Goal: Information Seeking & Learning: Learn about a topic

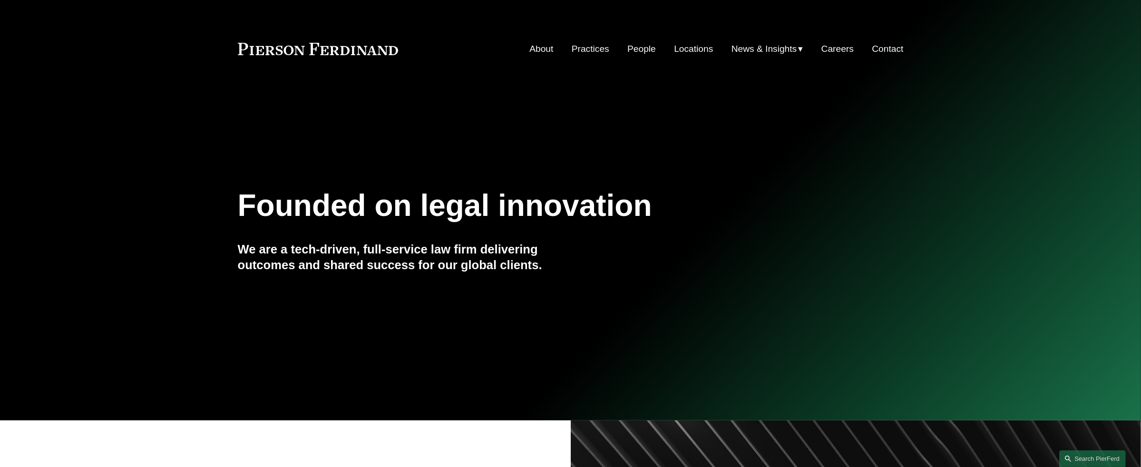
click at [632, 48] on link "People" at bounding box center [641, 49] width 29 height 18
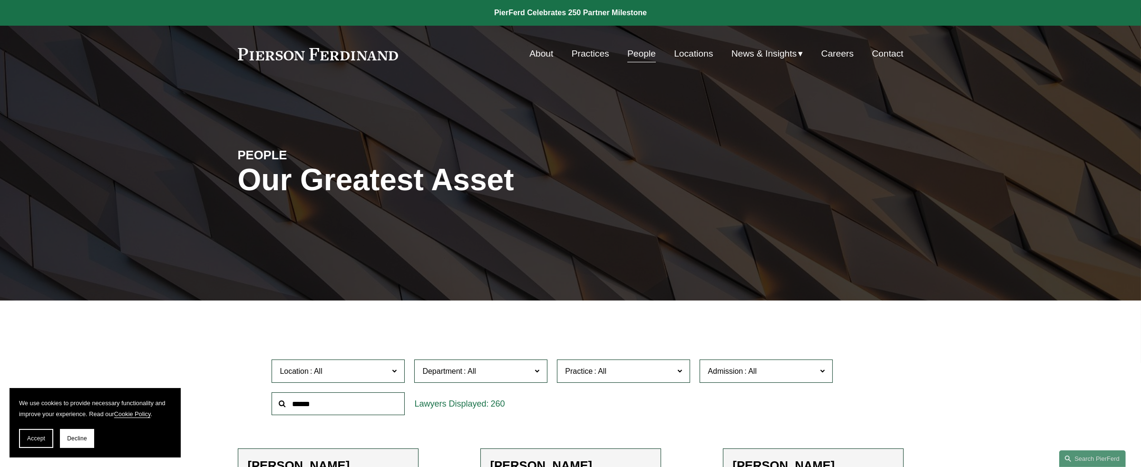
click at [344, 406] on input "text" at bounding box center [338, 403] width 133 height 23
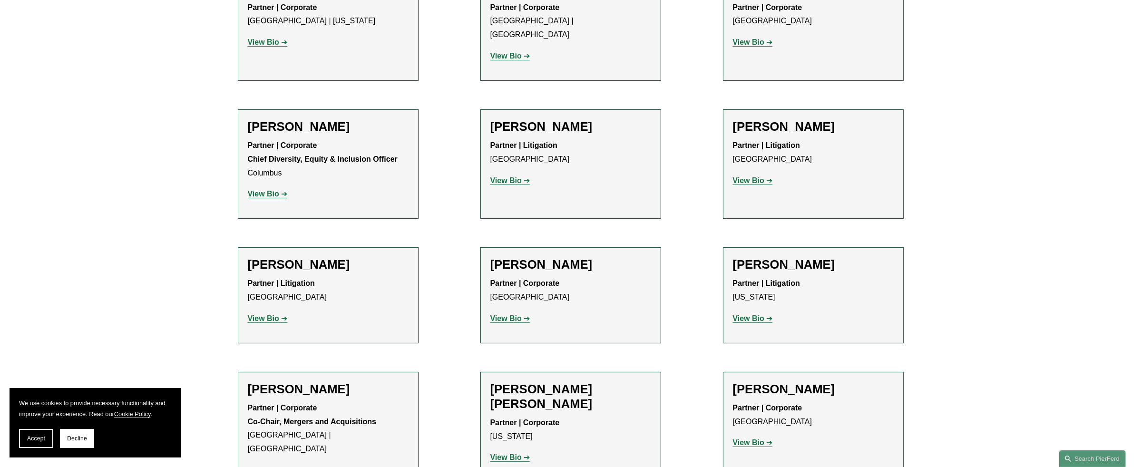
scroll to position [333, 0]
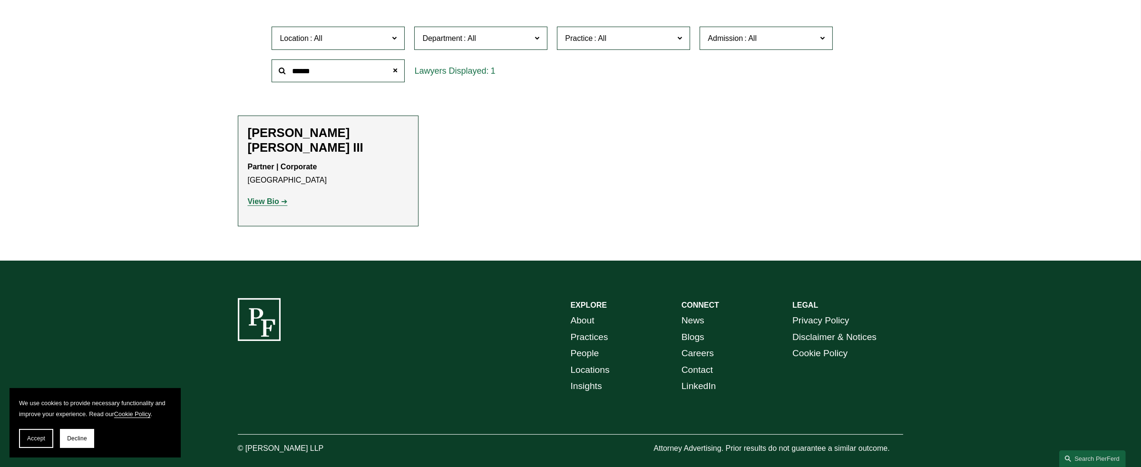
type input "******"
click at [275, 197] on strong "View Bio" at bounding box center [263, 201] width 31 height 8
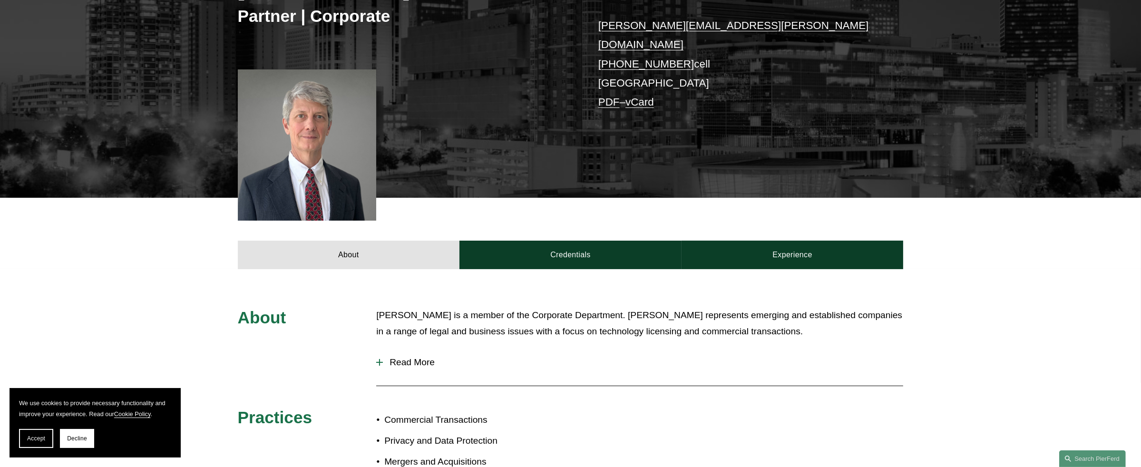
scroll to position [333, 0]
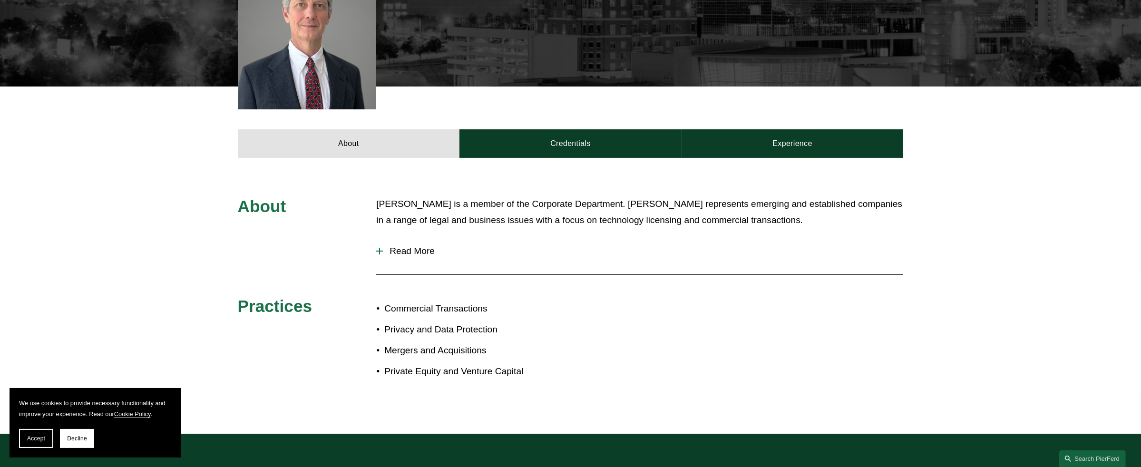
click at [417, 246] on span "Read More" at bounding box center [643, 251] width 520 height 10
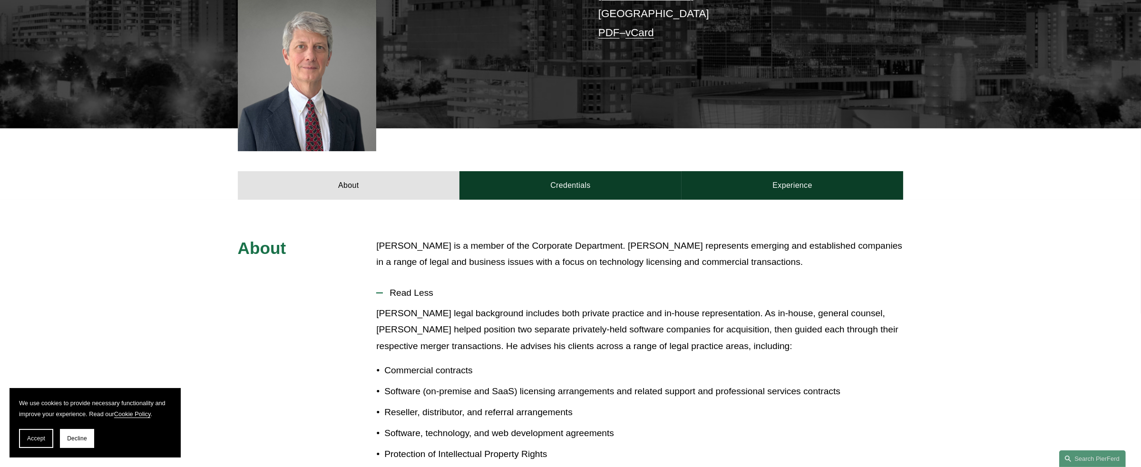
scroll to position [0, 0]
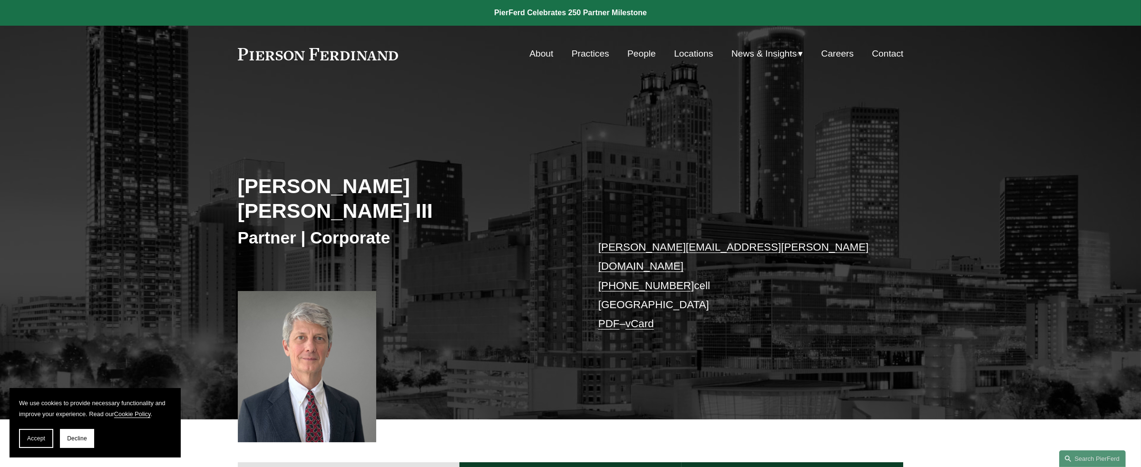
click at [635, 53] on link "People" at bounding box center [641, 54] width 29 height 18
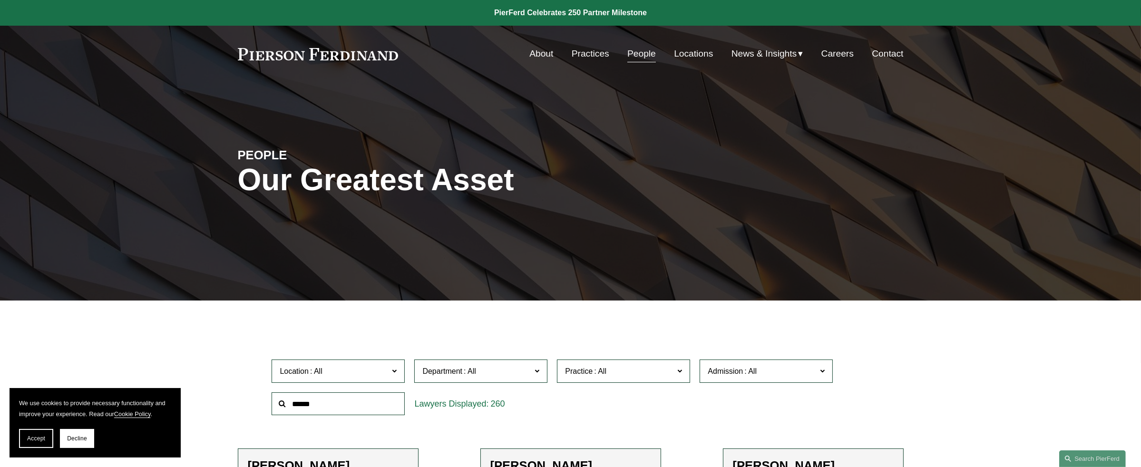
click at [310, 409] on input "text" at bounding box center [338, 403] width 133 height 23
type input "****"
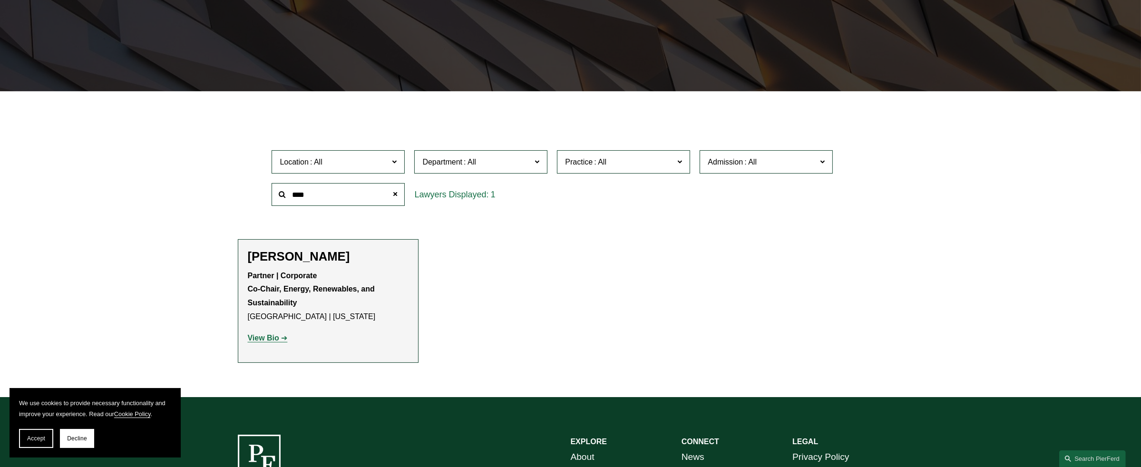
scroll to position [222, 0]
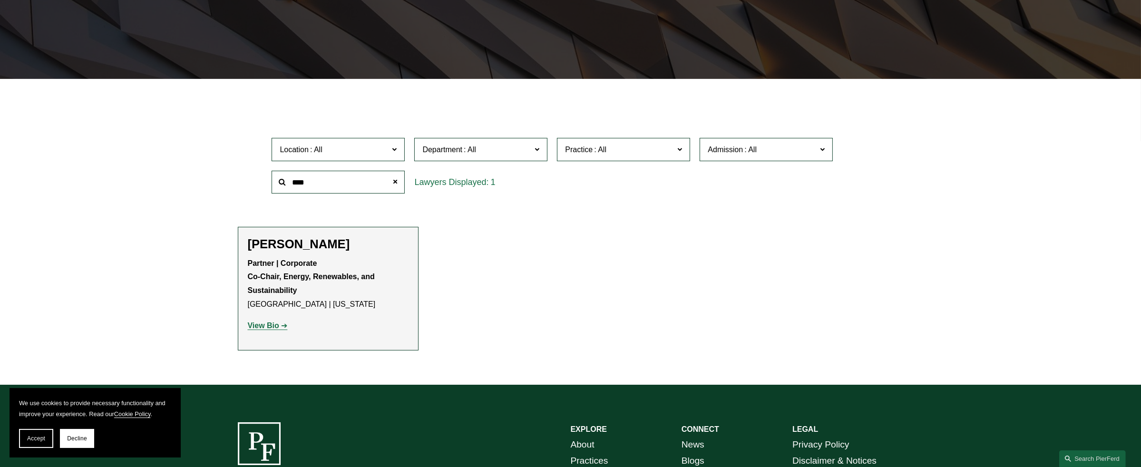
click at [264, 325] on strong "View Bio" at bounding box center [263, 325] width 31 height 8
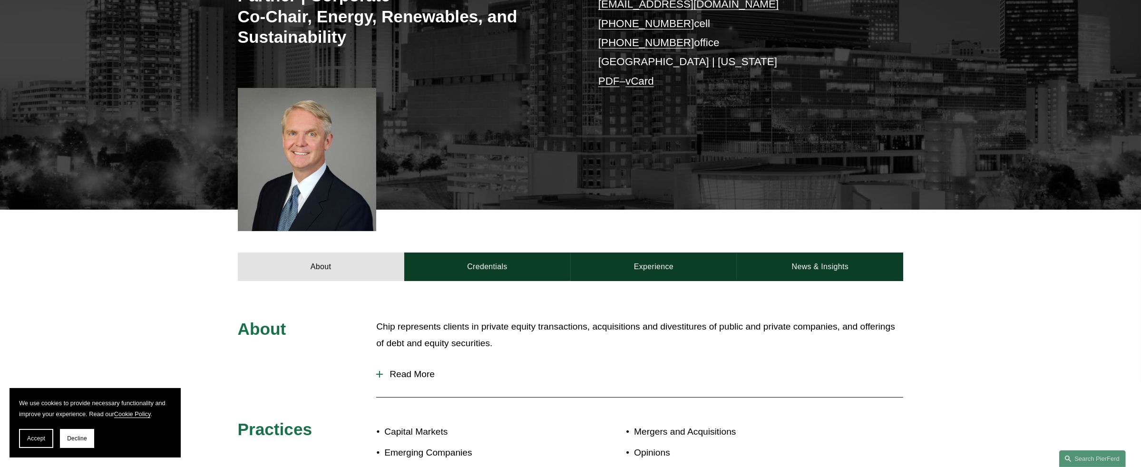
scroll to position [333, 0]
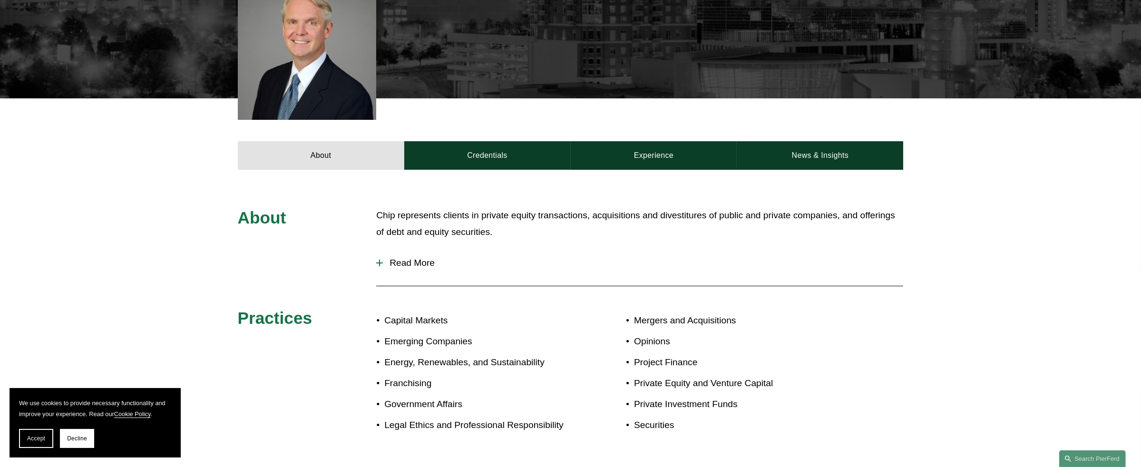
click at [378, 263] on div at bounding box center [379, 263] width 7 height 7
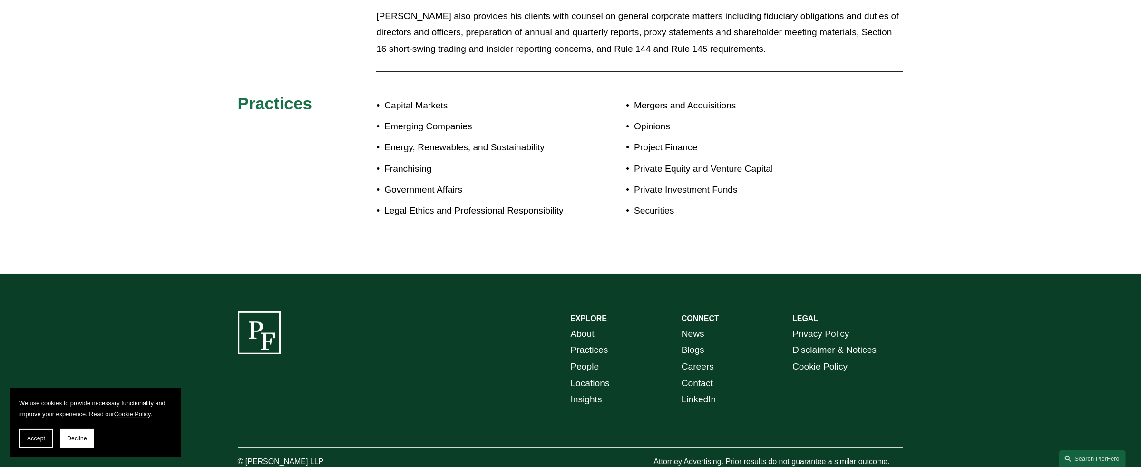
scroll to position [771, 0]
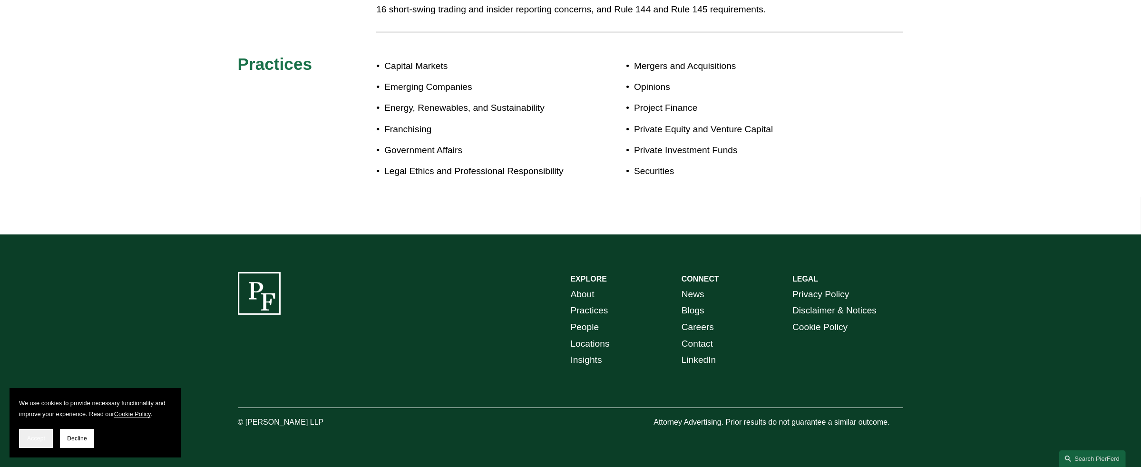
click at [30, 437] on span "Accept" at bounding box center [36, 438] width 18 height 7
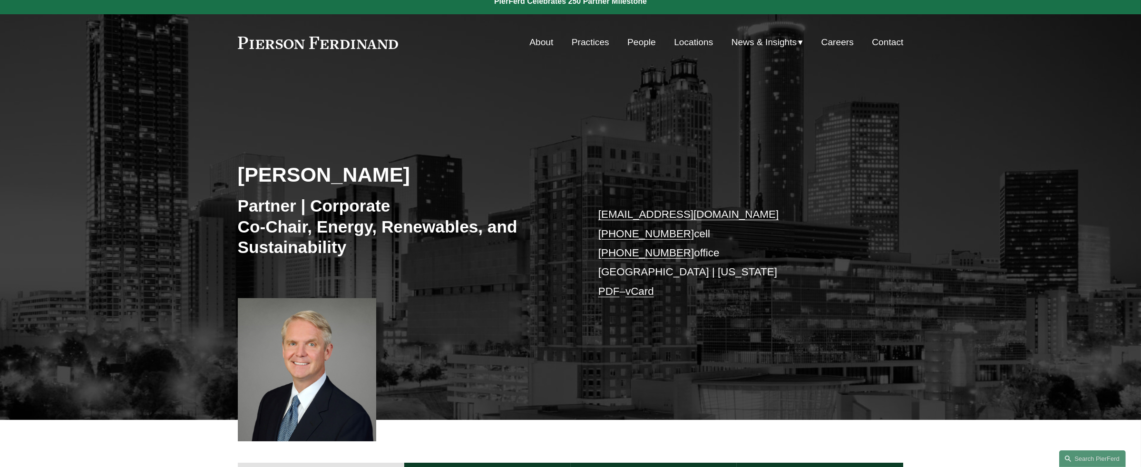
scroll to position [0, 0]
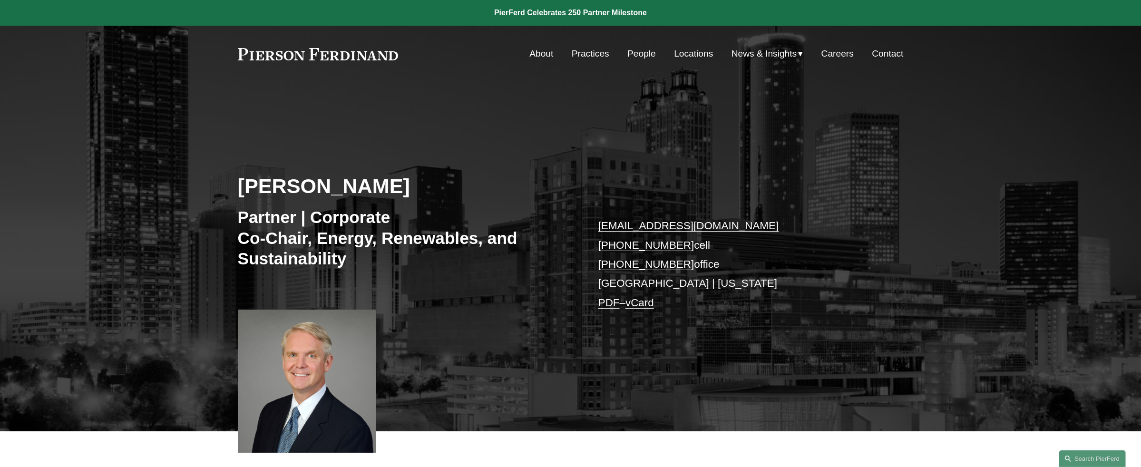
click at [642, 304] on link "vCard" at bounding box center [639, 303] width 29 height 12
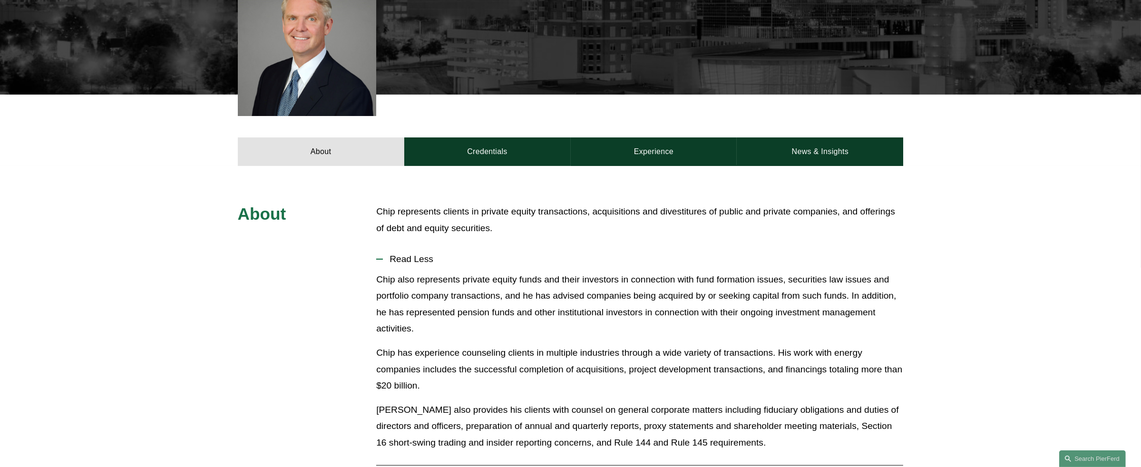
scroll to position [333, 0]
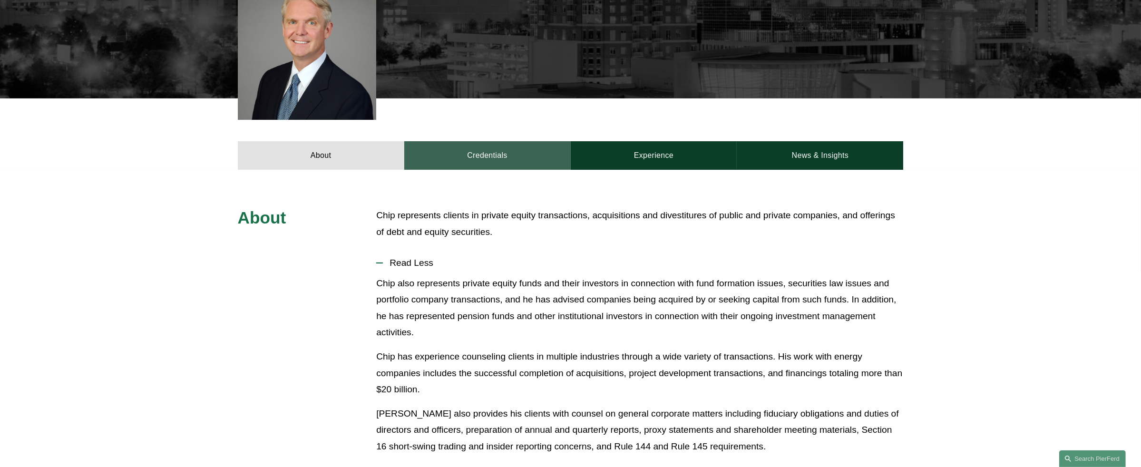
click at [487, 160] on link "Credentials" at bounding box center [487, 155] width 166 height 29
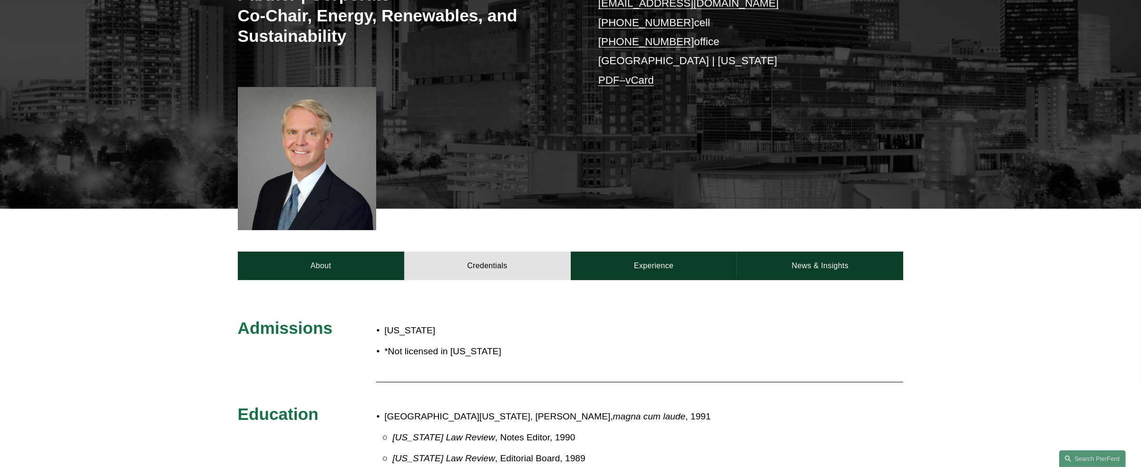
scroll to position [222, 0]
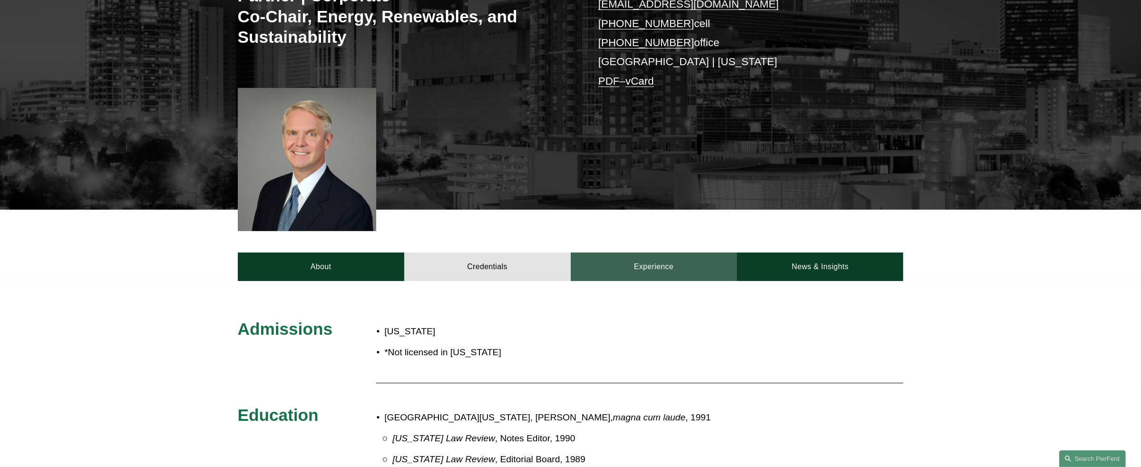
click at [643, 268] on link "Experience" at bounding box center [654, 267] width 166 height 29
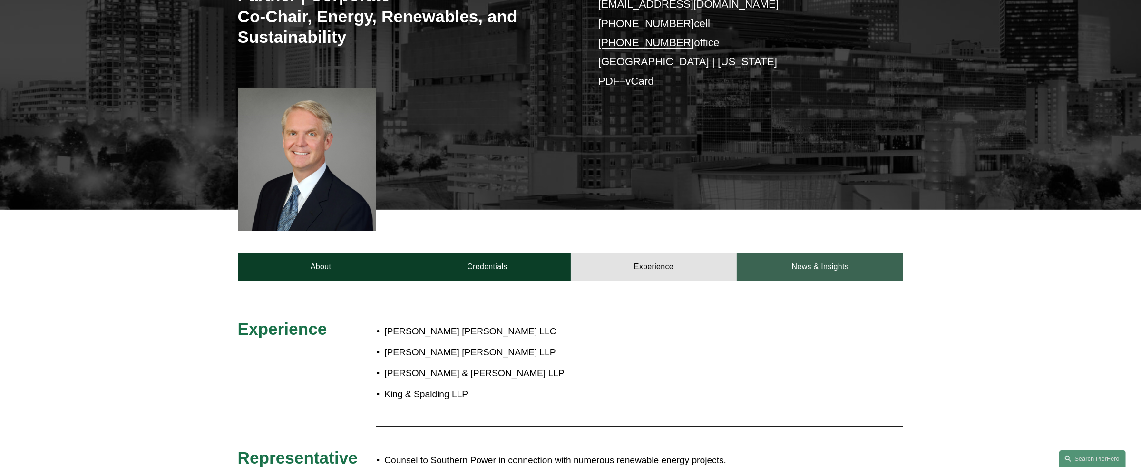
click at [798, 264] on link "News & Insights" at bounding box center [820, 267] width 166 height 29
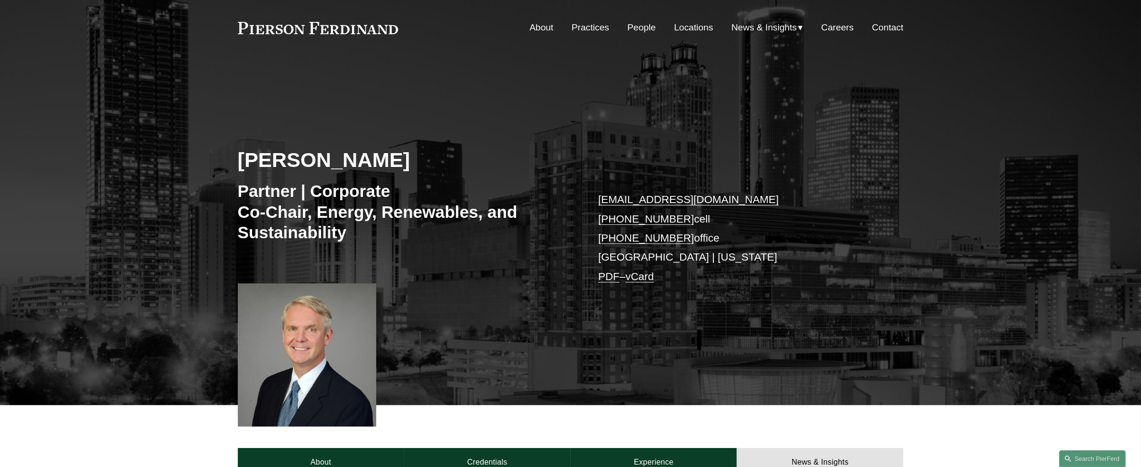
scroll to position [0, 0]
